Goal: Information Seeking & Learning: Check status

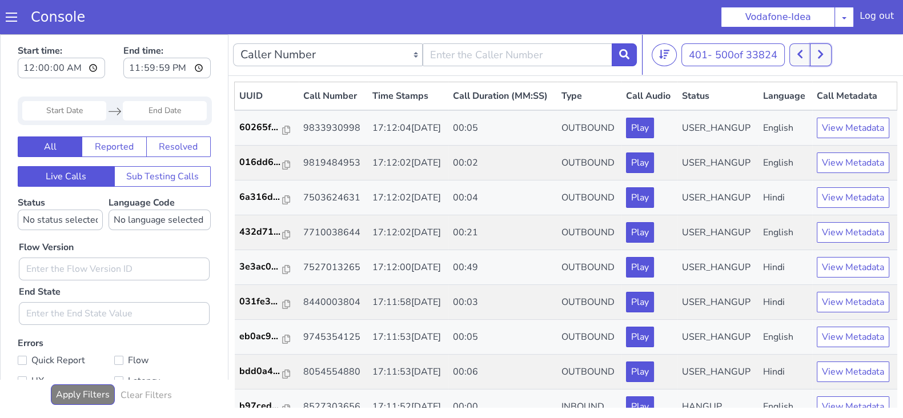
click at [822, 58] on icon at bounding box center [820, 54] width 6 height 10
click at [801, 51] on icon at bounding box center [800, 54] width 6 height 10
click at [799, 48] on button at bounding box center [799, 54] width 21 height 23
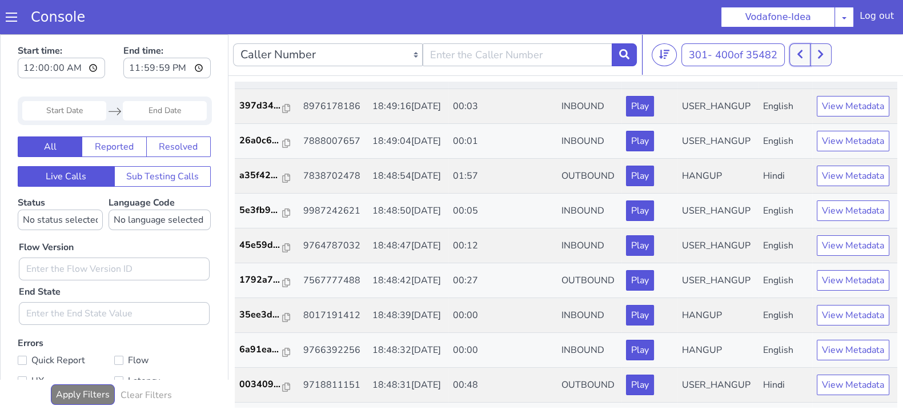
scroll to position [53, 0]
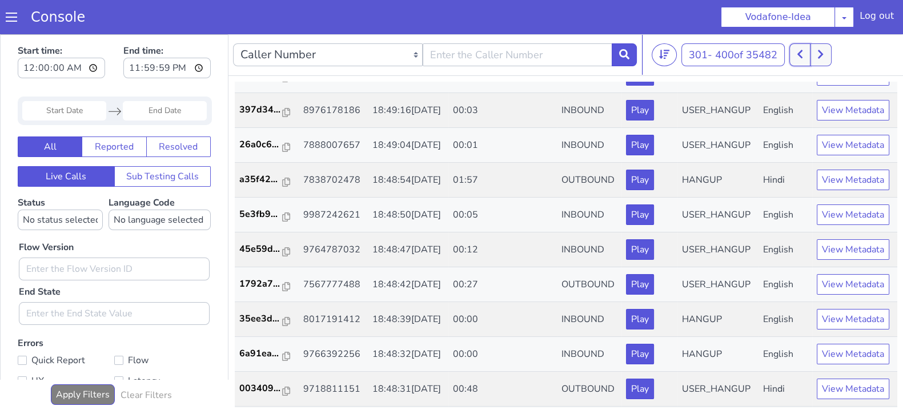
click at [802, 53] on icon at bounding box center [799, 54] width 5 height 9
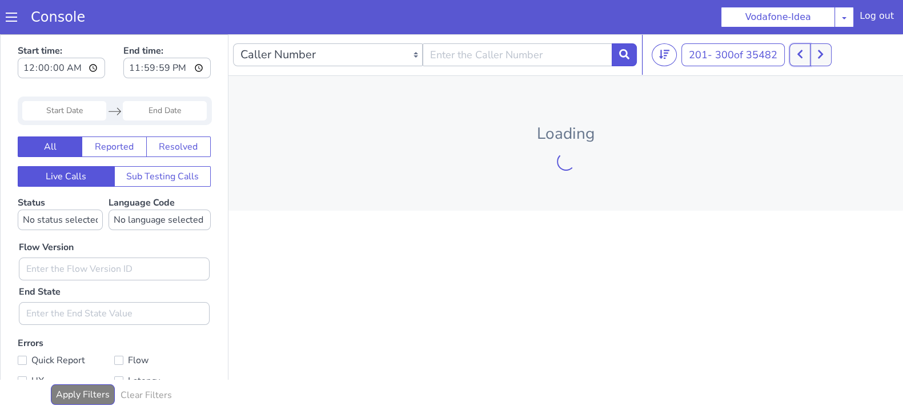
click at [801, 52] on icon at bounding box center [800, 54] width 6 height 10
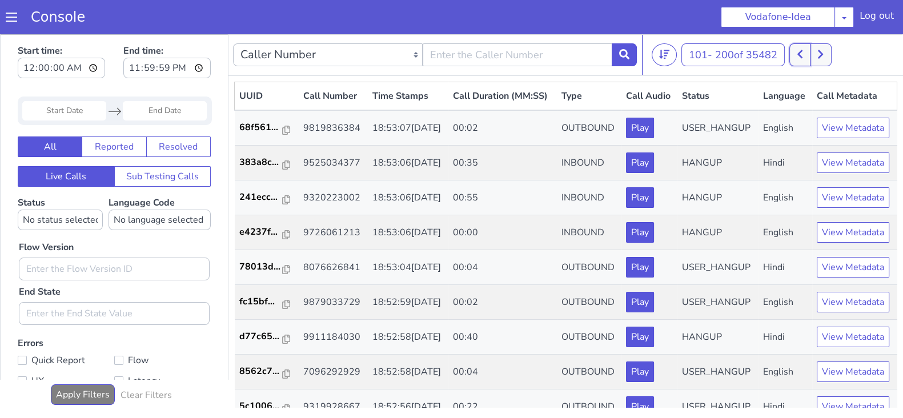
click at [801, 52] on icon at bounding box center [800, 54] width 6 height 10
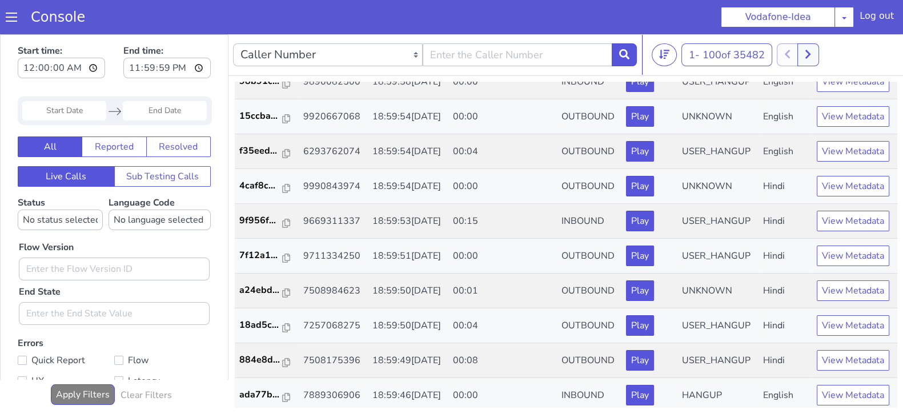
scroll to position [1891, 0]
